Goal: Transaction & Acquisition: Download file/media

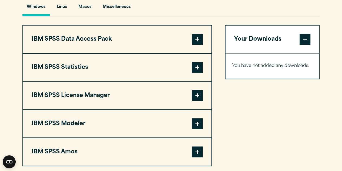
scroll to position [406, 0]
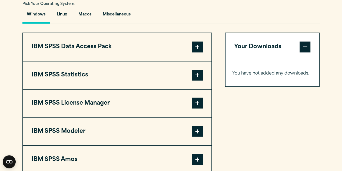
click at [198, 74] on span at bounding box center [197, 75] width 11 height 11
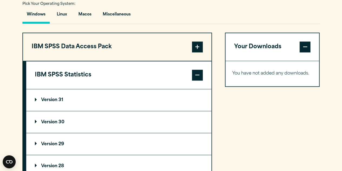
click at [60, 122] on p "Version 30" at bounding box center [50, 122] width 30 height 4
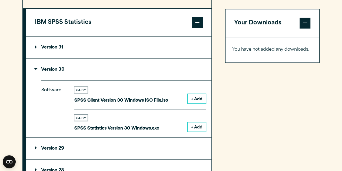
scroll to position [460, 0]
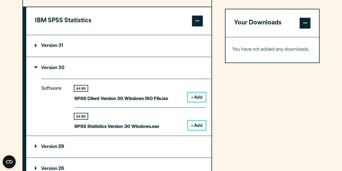
click at [197, 126] on button "+ Add" at bounding box center [197, 124] width 18 height 9
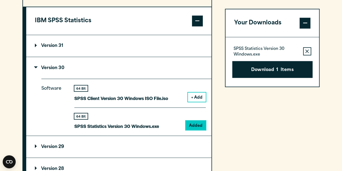
click at [199, 96] on button "+ Add" at bounding box center [197, 96] width 18 height 9
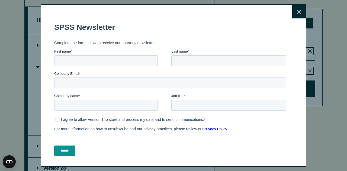
click at [293, 14] on button "Close" at bounding box center [299, 12] width 14 height 14
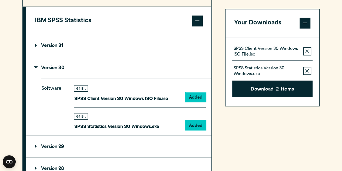
click at [35, 67] on p "Version 30" at bounding box center [50, 68] width 30 height 4
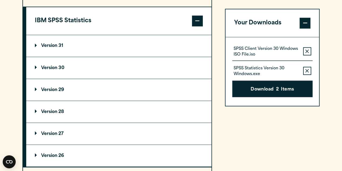
click at [60, 44] on p "Version 31" at bounding box center [49, 46] width 28 height 4
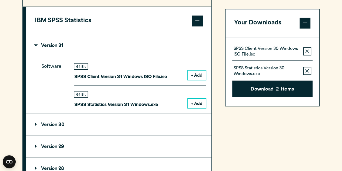
click at [197, 72] on button "+ Add" at bounding box center [197, 74] width 18 height 9
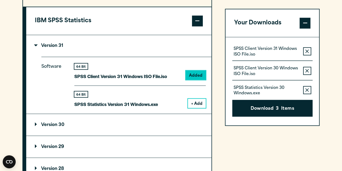
click at [193, 106] on button "+ Add" at bounding box center [197, 103] width 18 height 9
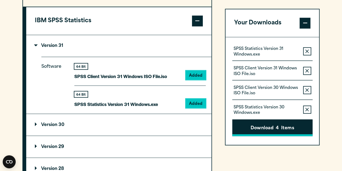
click at [273, 131] on button "Download 4 Items" at bounding box center [273, 127] width 80 height 17
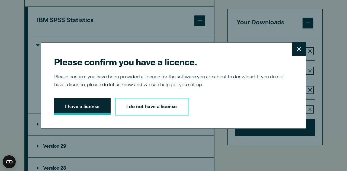
click at [83, 104] on button "I have a license" at bounding box center [82, 106] width 56 height 17
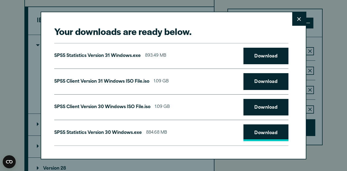
click at [261, 134] on link "Download" at bounding box center [265, 132] width 45 height 17
click at [269, 112] on link "Download" at bounding box center [265, 107] width 45 height 17
click at [258, 78] on link "Download" at bounding box center [265, 81] width 45 height 17
click at [265, 54] on link "Download" at bounding box center [265, 56] width 45 height 17
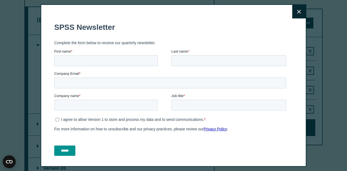
click at [324, 31] on div "Close" at bounding box center [173, 85] width 347 height 171
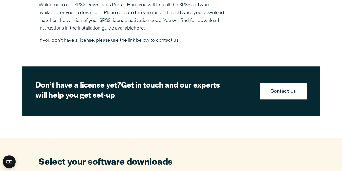
scroll to position [217, 0]
